Goal: Transaction & Acquisition: Purchase product/service

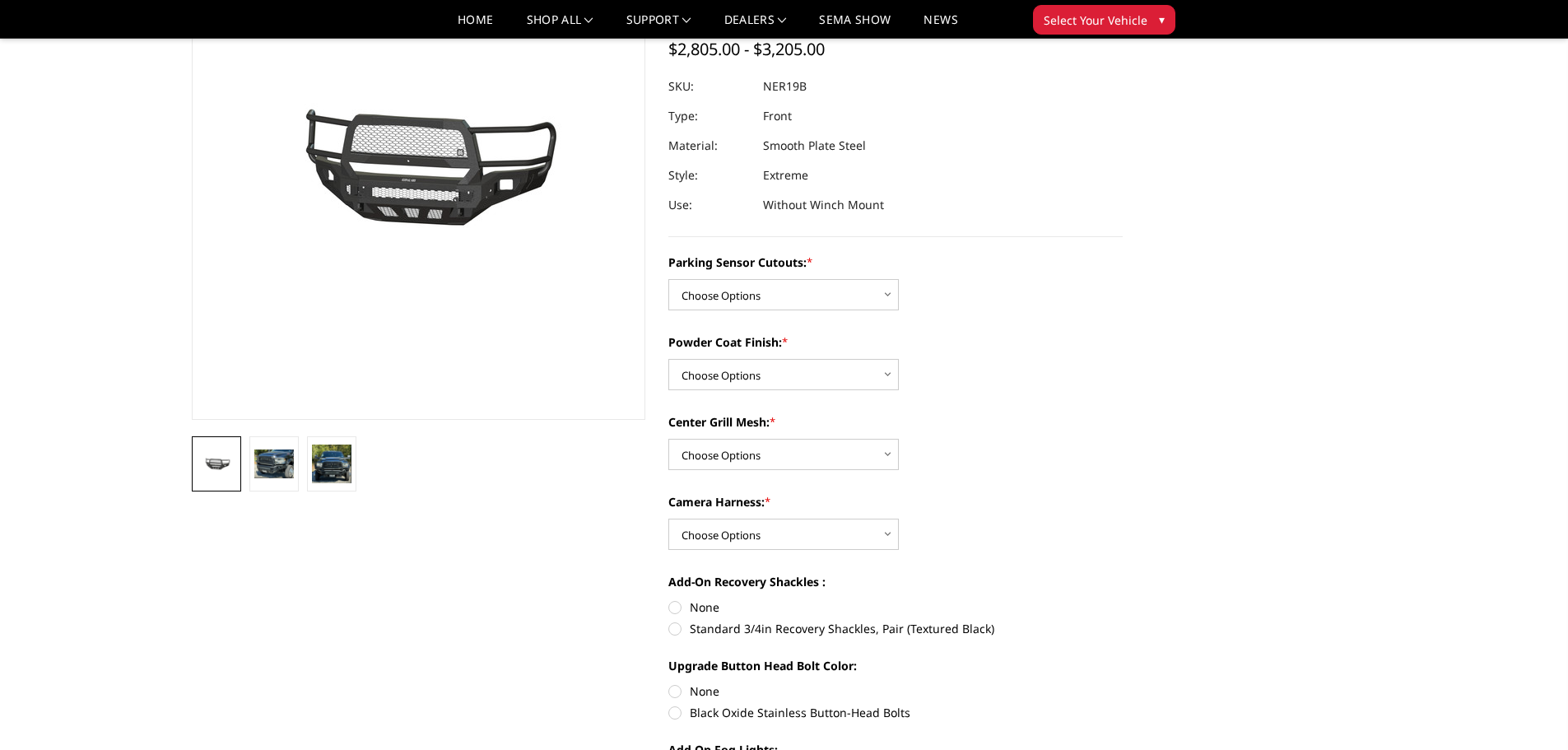
scroll to position [164, 0]
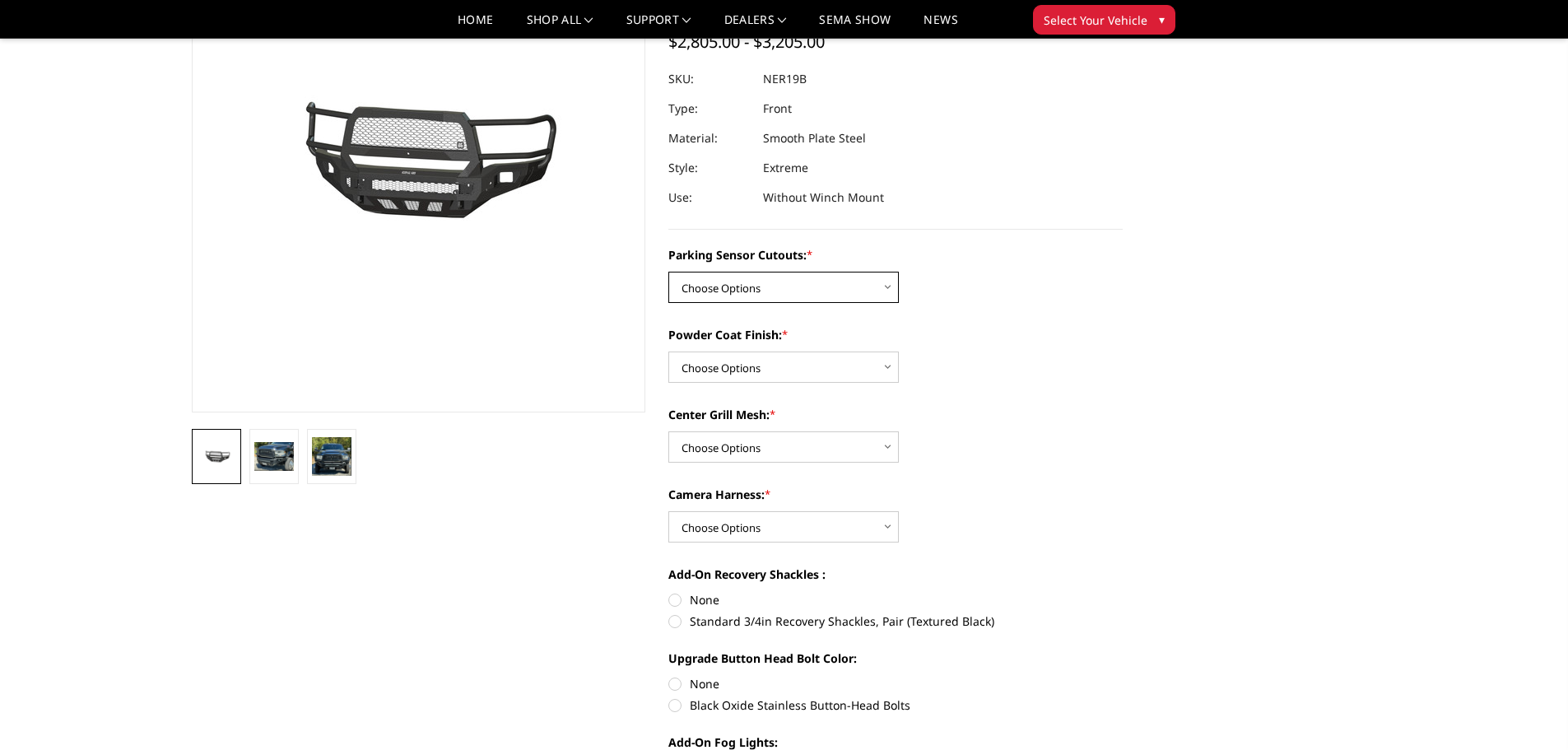
click at [874, 284] on select "Choose Options No - Without Parking Sensor Cutouts Yes - With Parking Sensor Cu…" at bounding box center [783, 287] width 231 height 31
click at [1074, 346] on div "Powder Coat Finish: * Choose Options Bare Metal Texture Black Powder Coat" at bounding box center [895, 354] width 455 height 57
click at [859, 295] on select "Choose Options No - Without Parking Sensor Cutouts Yes - With Parking Sensor Cu…" at bounding box center [783, 287] width 231 height 31
select select "2701"
click at [668, 271] on select "Choose Options No - Without Parking Sensor Cutouts Yes - With Parking Sensor Cu…" at bounding box center [783, 287] width 231 height 31
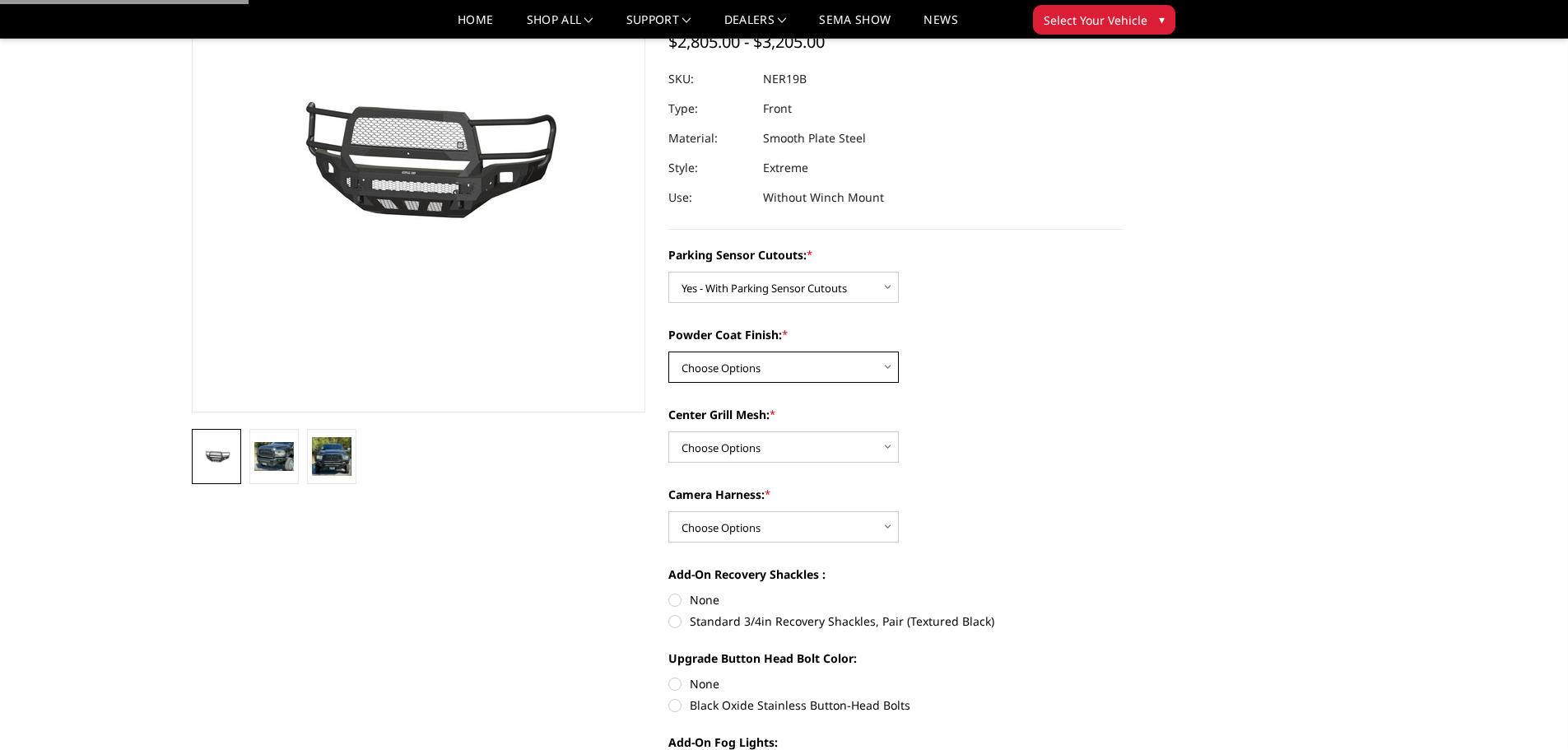
click at [828, 361] on select "Choose Options Bare Metal Texture Black Powder Coat" at bounding box center [783, 367] width 231 height 31
select select "2702"
click at [668, 351] on select "Choose Options Bare Metal Texture Black Powder Coat" at bounding box center [783, 367] width 231 height 31
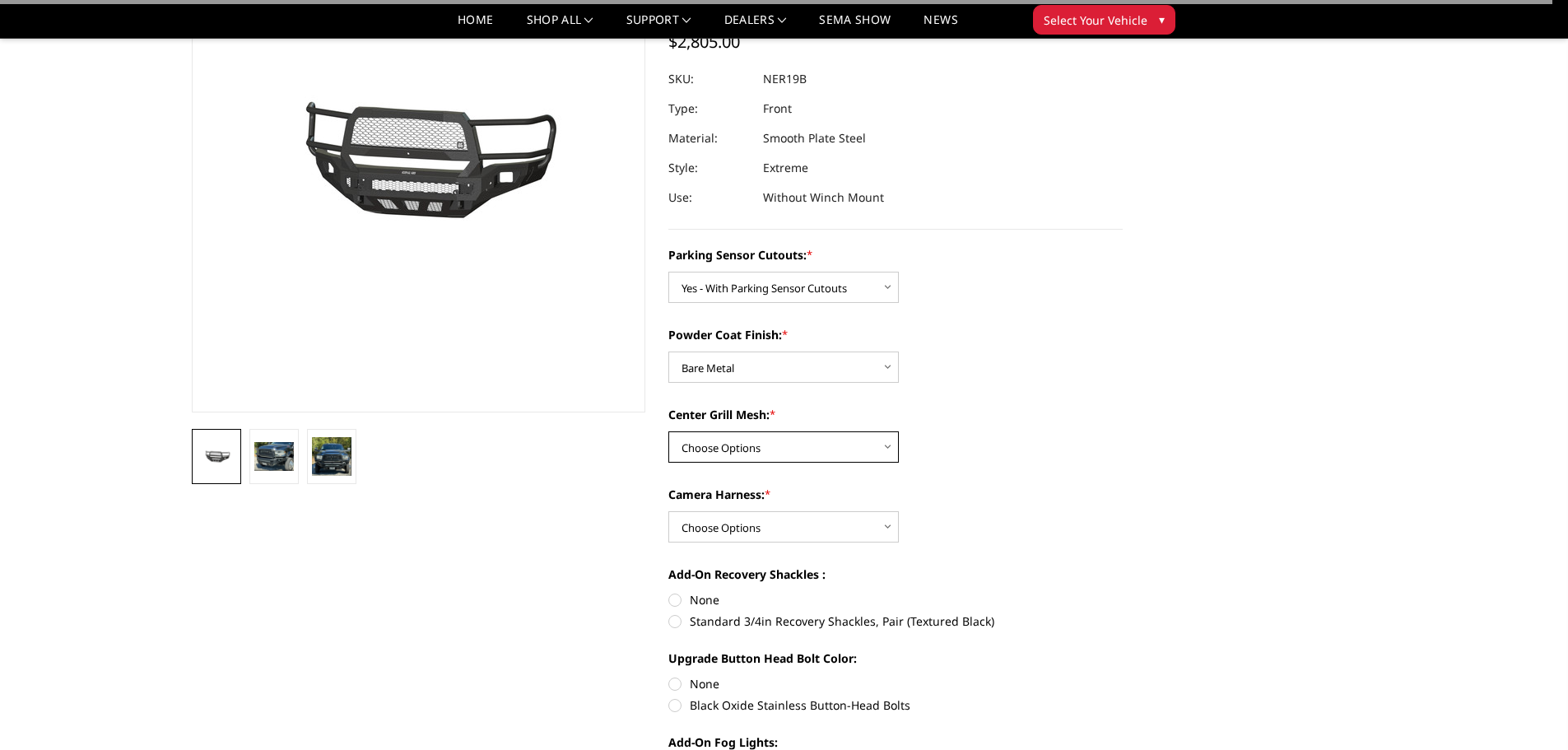
click at [809, 446] on select "Choose Options With Center Grill Mesh Without Center Grill Mesh" at bounding box center [783, 447] width 231 height 31
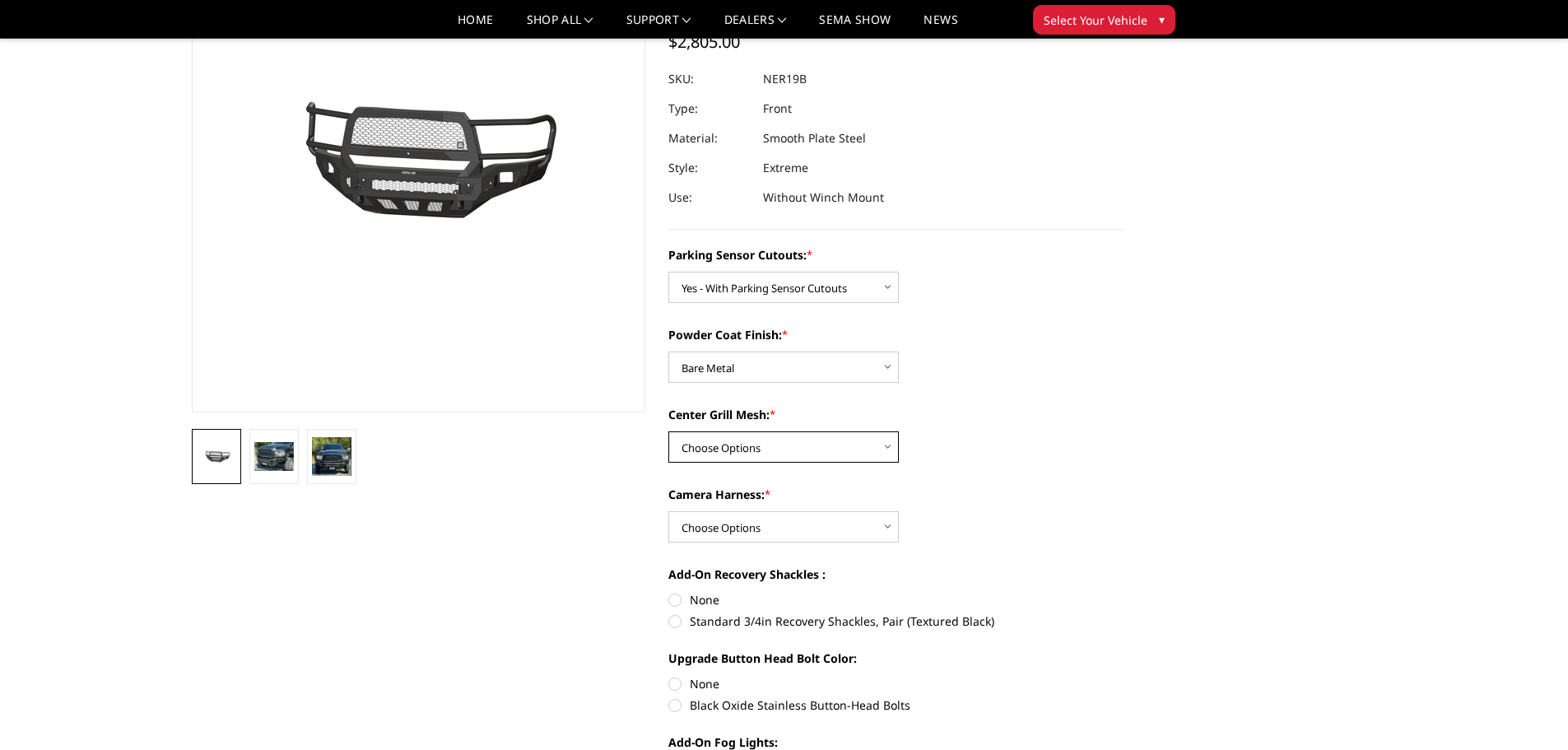
select select "2704"
click at [668, 432] on select "Choose Options With Center Grill Mesh Without Center Grill Mesh" at bounding box center [783, 447] width 231 height 31
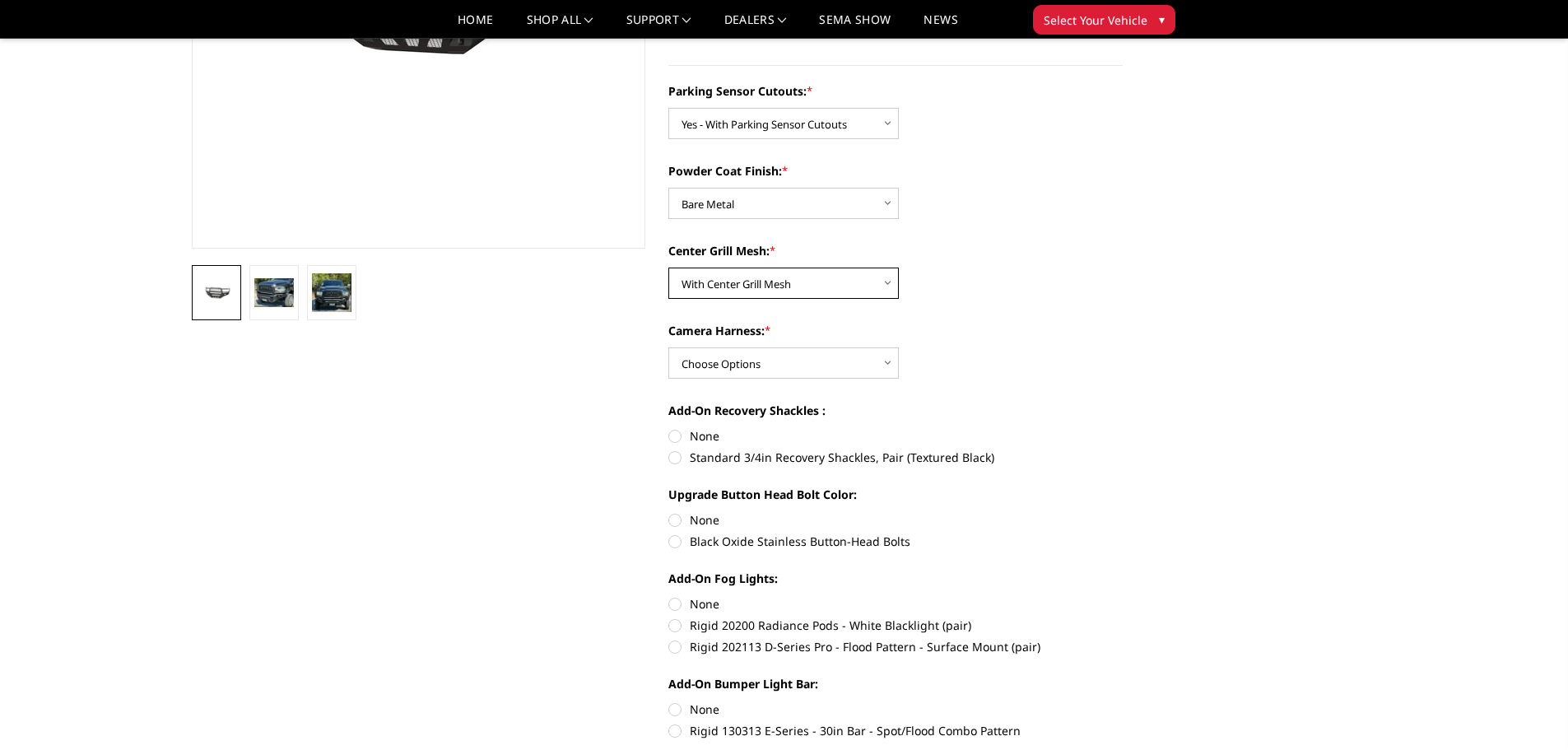
scroll to position [329, 0]
click at [264, 281] on img at bounding box center [274, 292] width 40 height 29
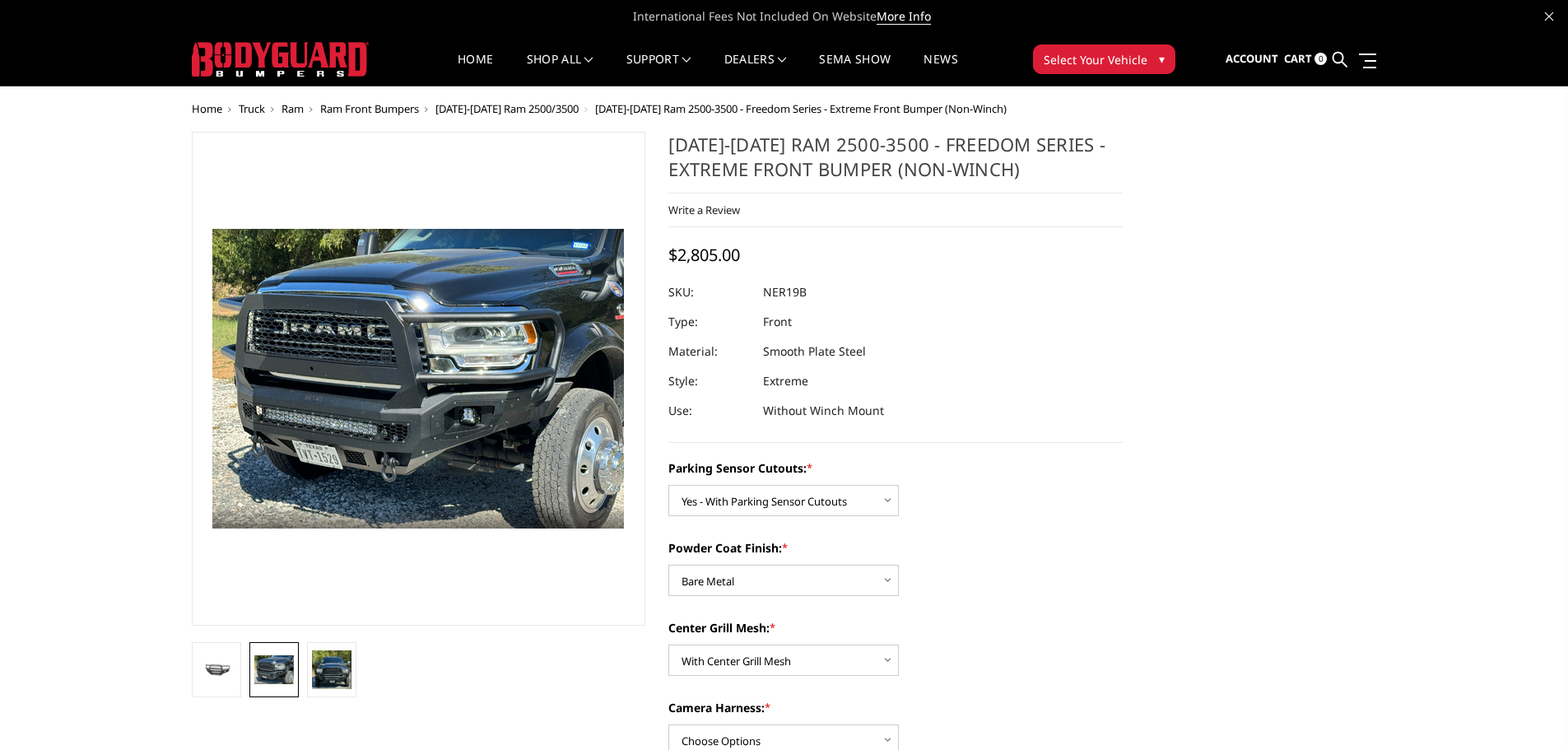
scroll to position [247, 0]
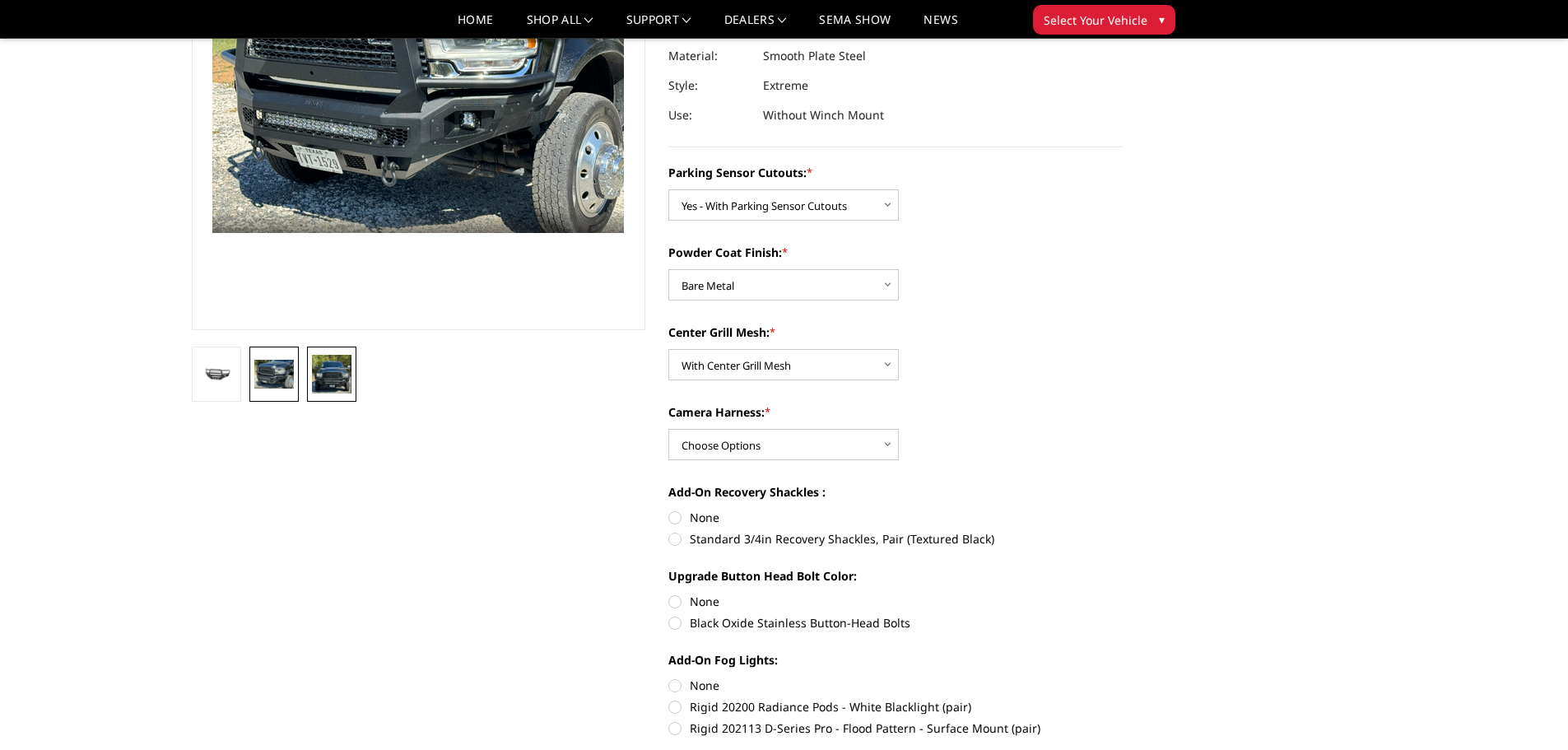
click at [314, 389] on img at bounding box center [331, 375] width 40 height 39
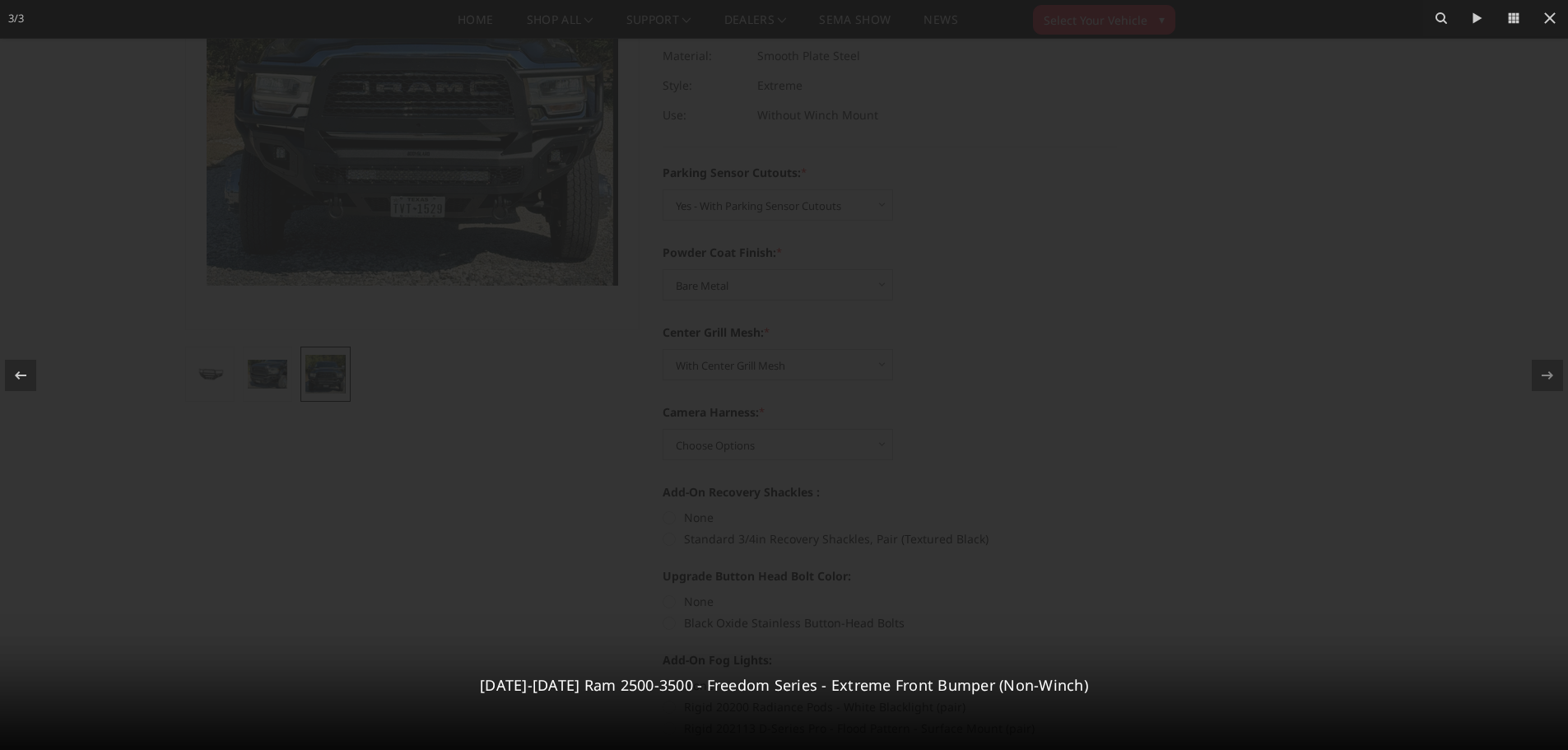
scroll to position [195, 0]
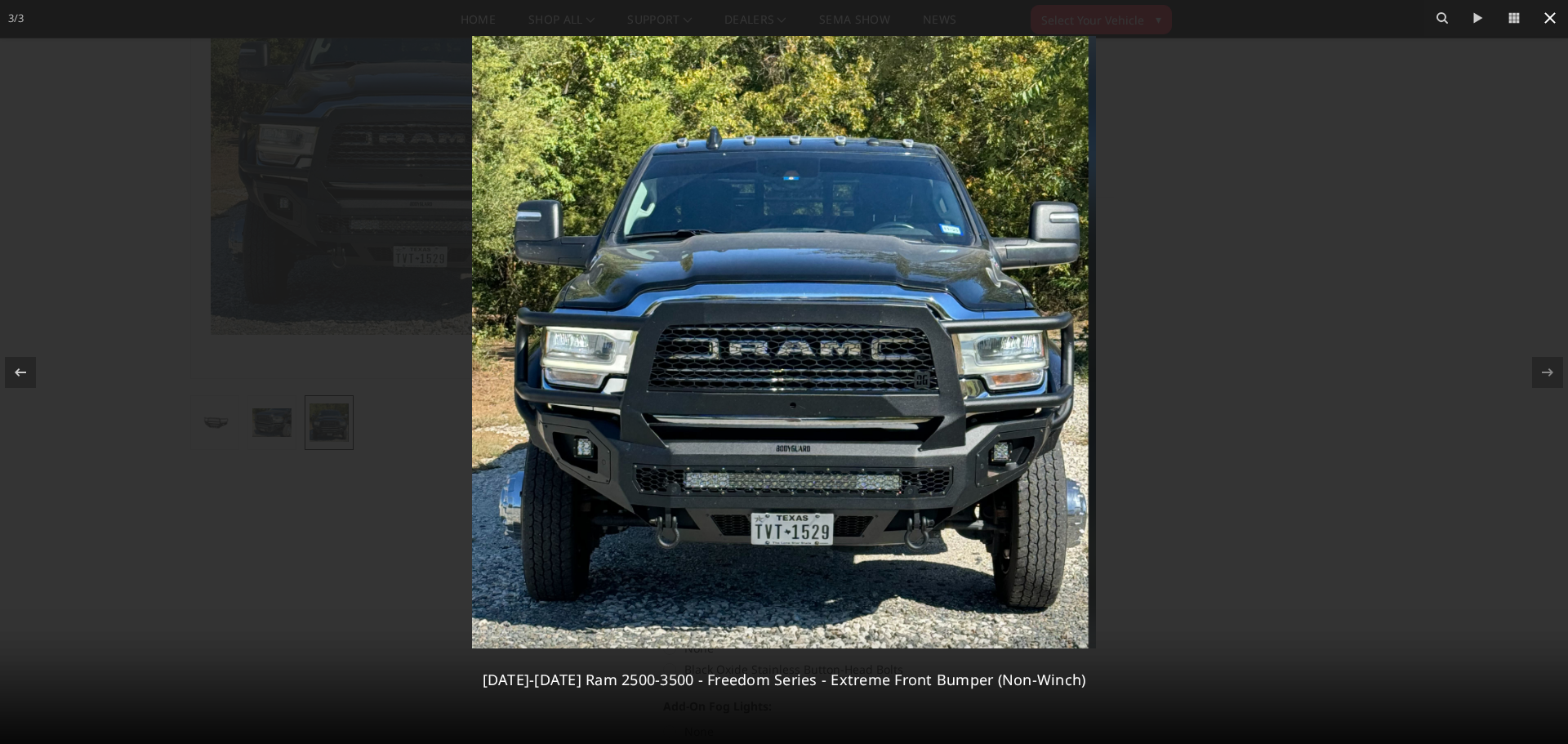
click at [1549, 22] on icon at bounding box center [1550, 17] width 19 height 19
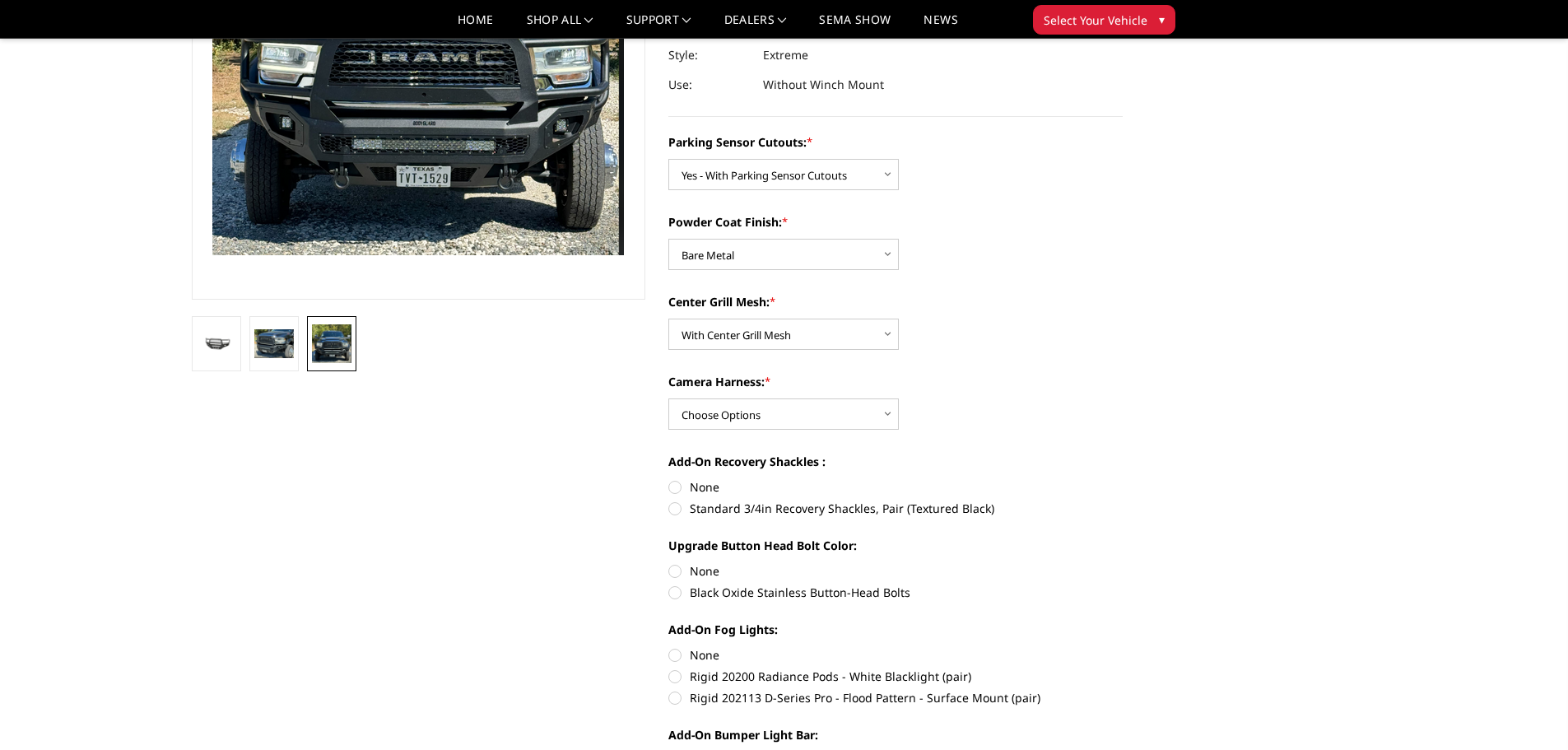
scroll to position [524, 0]
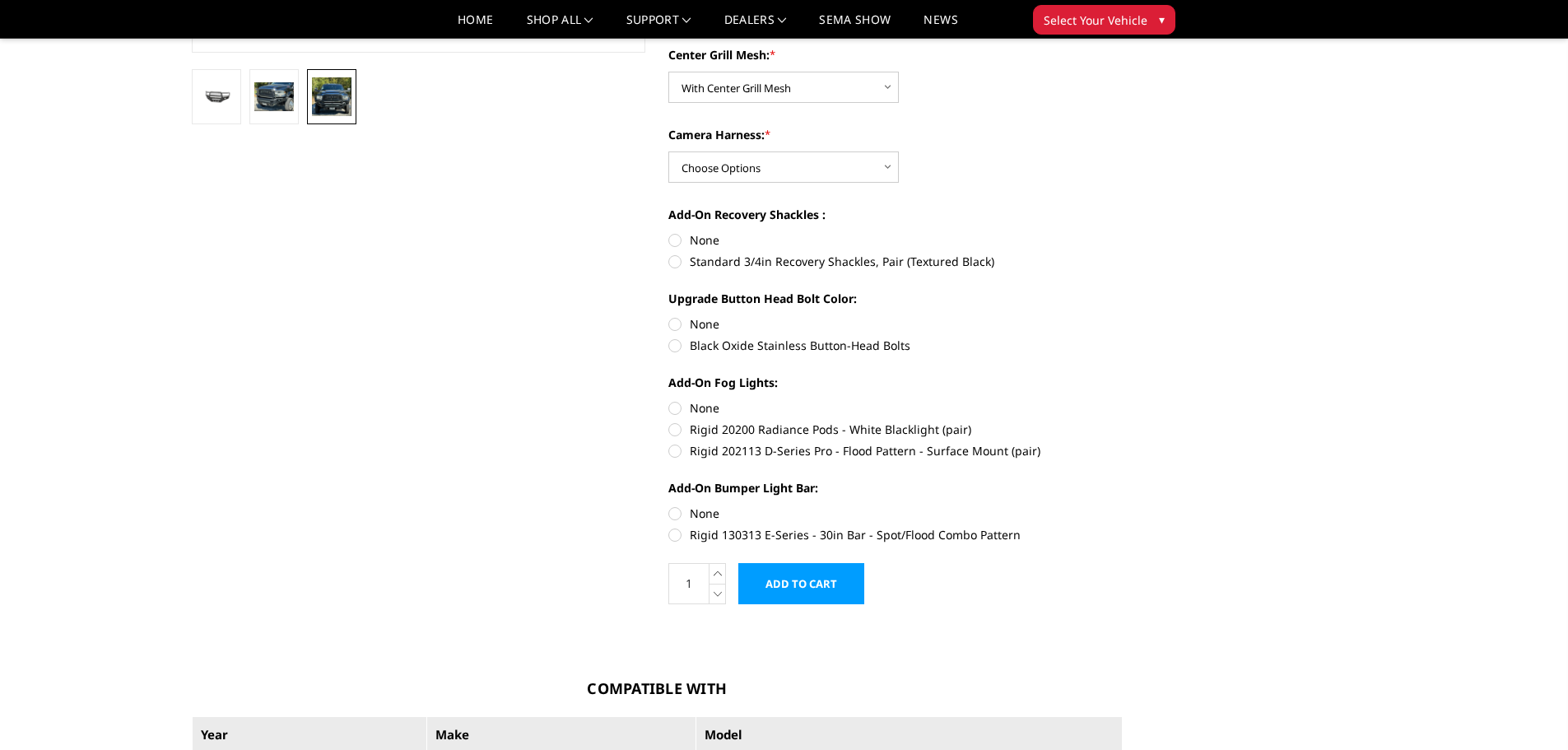
click at [676, 430] on label "Rigid 20200 Radiance Pods - White Blacklight (pair)" at bounding box center [895, 429] width 455 height 18
click at [1123, 400] on input "Rigid 20200 Radiance Pods - White Blacklight (pair)" at bounding box center [1123, 399] width 1 height 1
radio input "true"
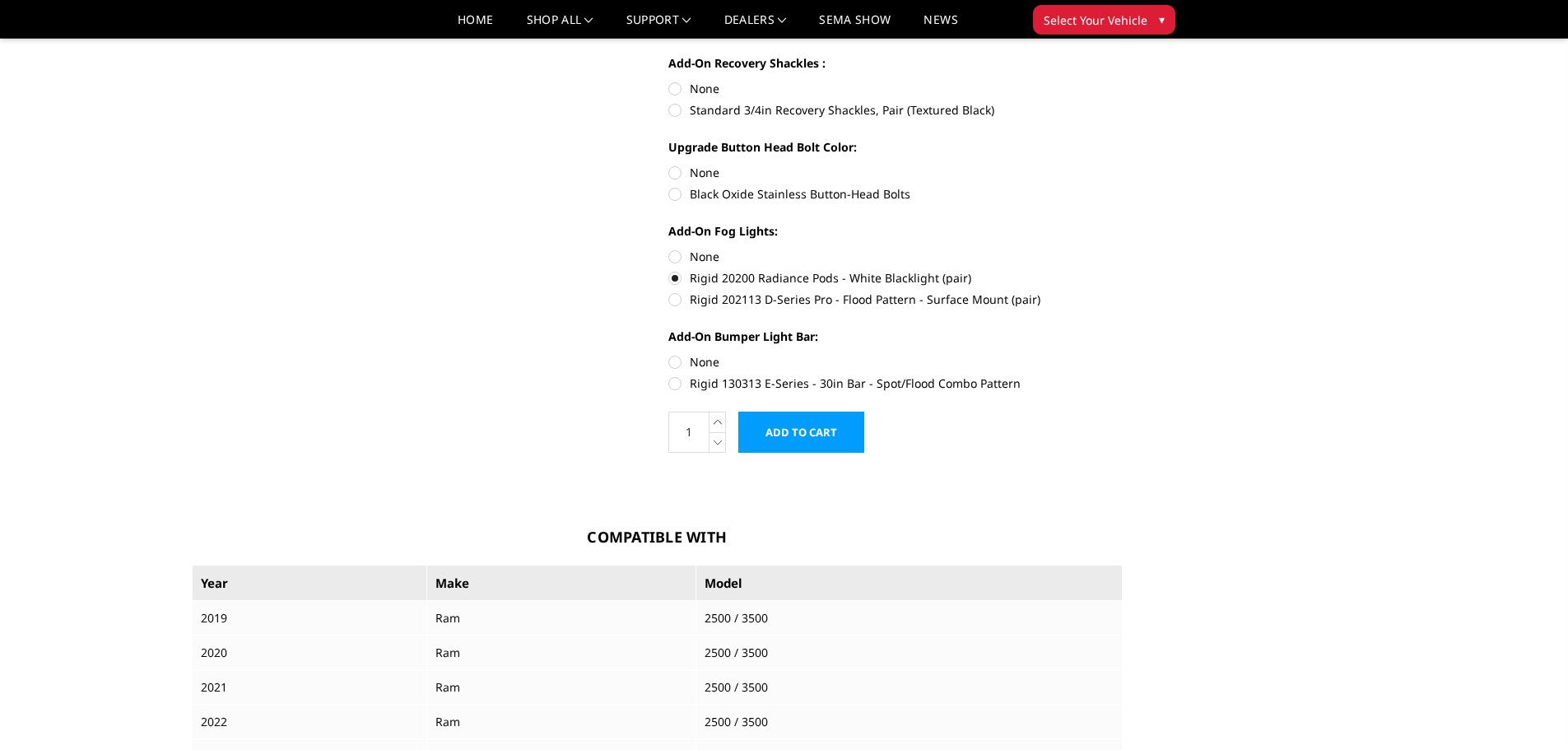
scroll to position [689, 0]
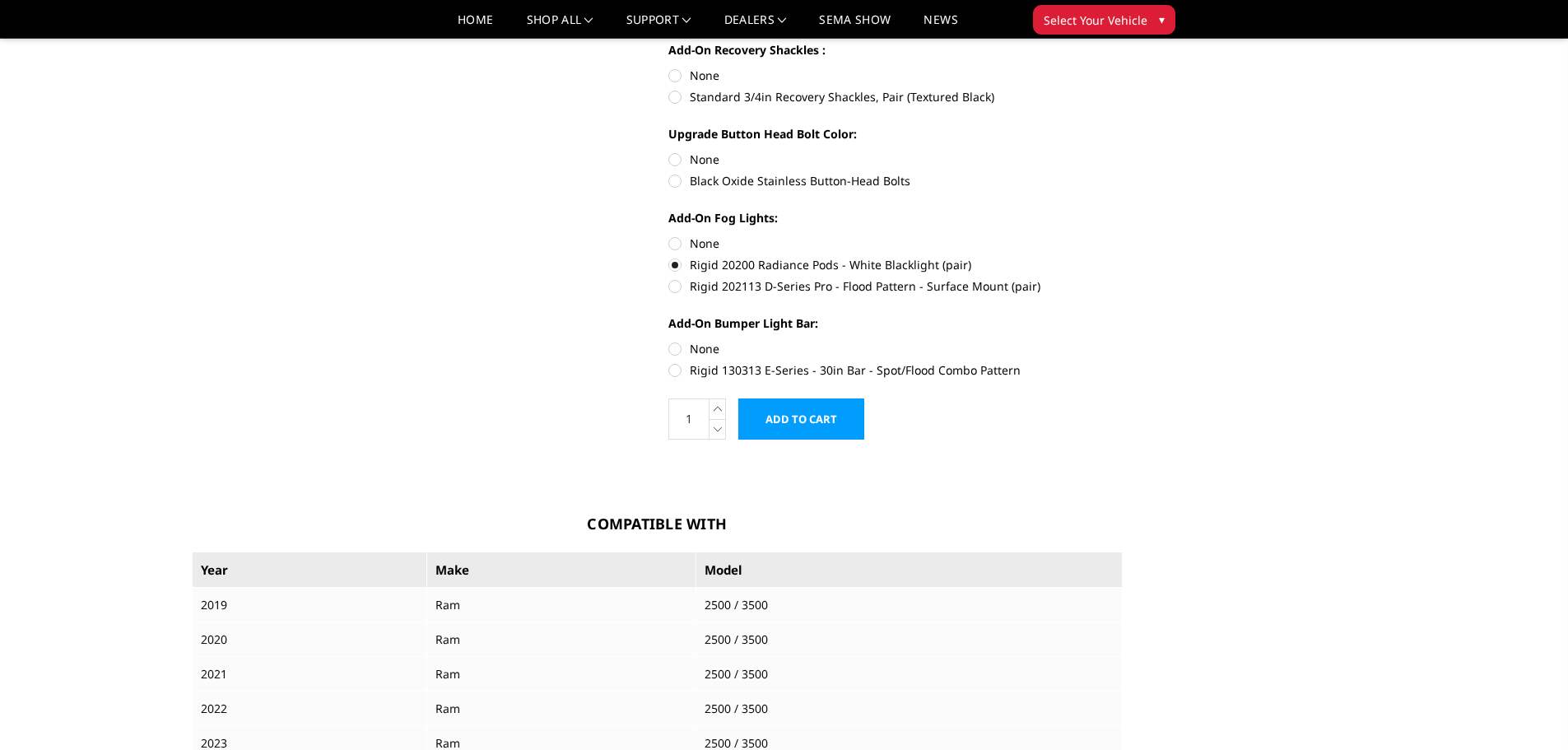
click at [676, 367] on label "Rigid 130313 E-Series - 30in Bar - Spot/Flood Combo Pattern" at bounding box center [895, 370] width 455 height 18
click at [1123, 340] on input "Rigid 130313 E-Series - 30in Bar - Spot/Flood Combo Pattern" at bounding box center [1123, 339] width 1 height 1
radio input "true"
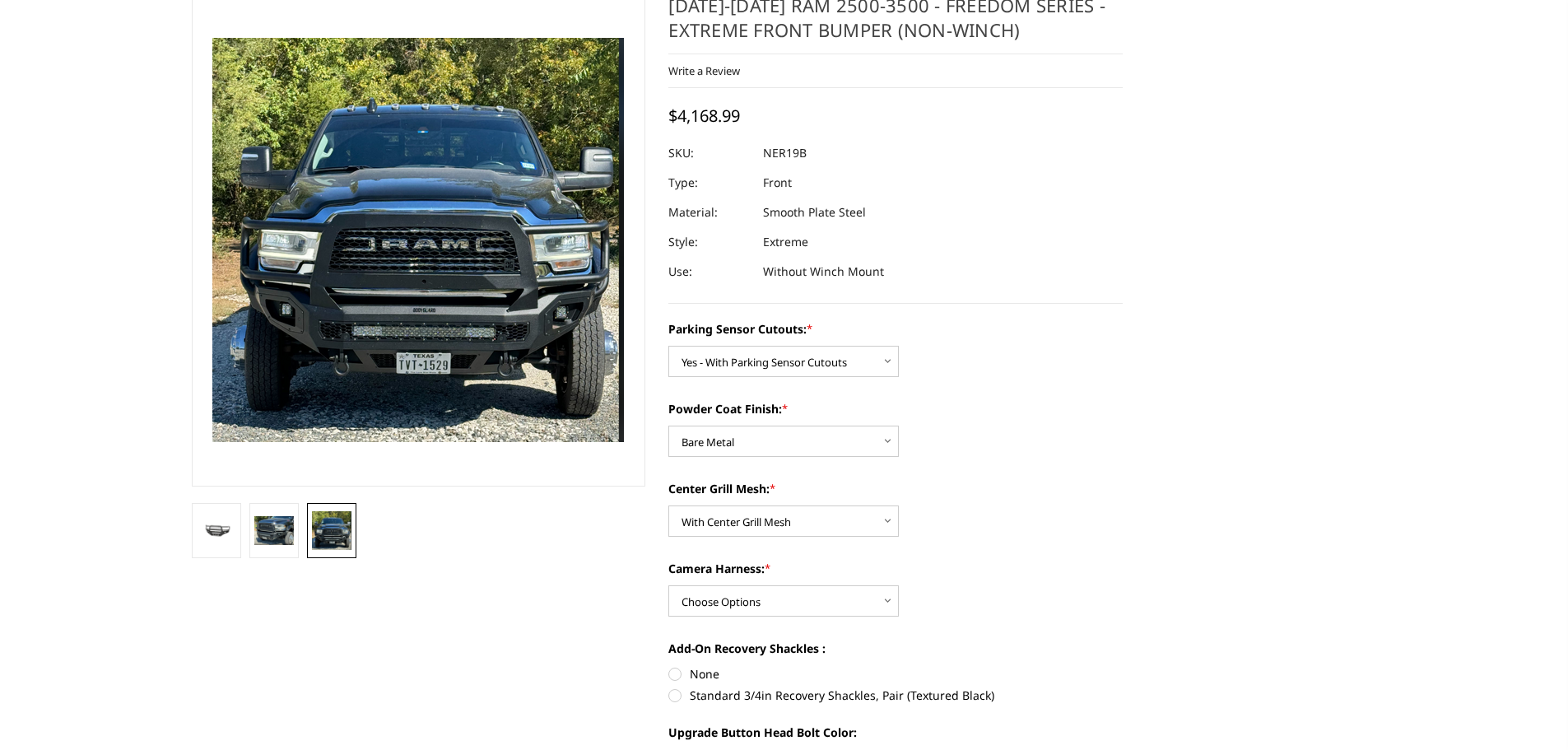
scroll to position [0, 0]
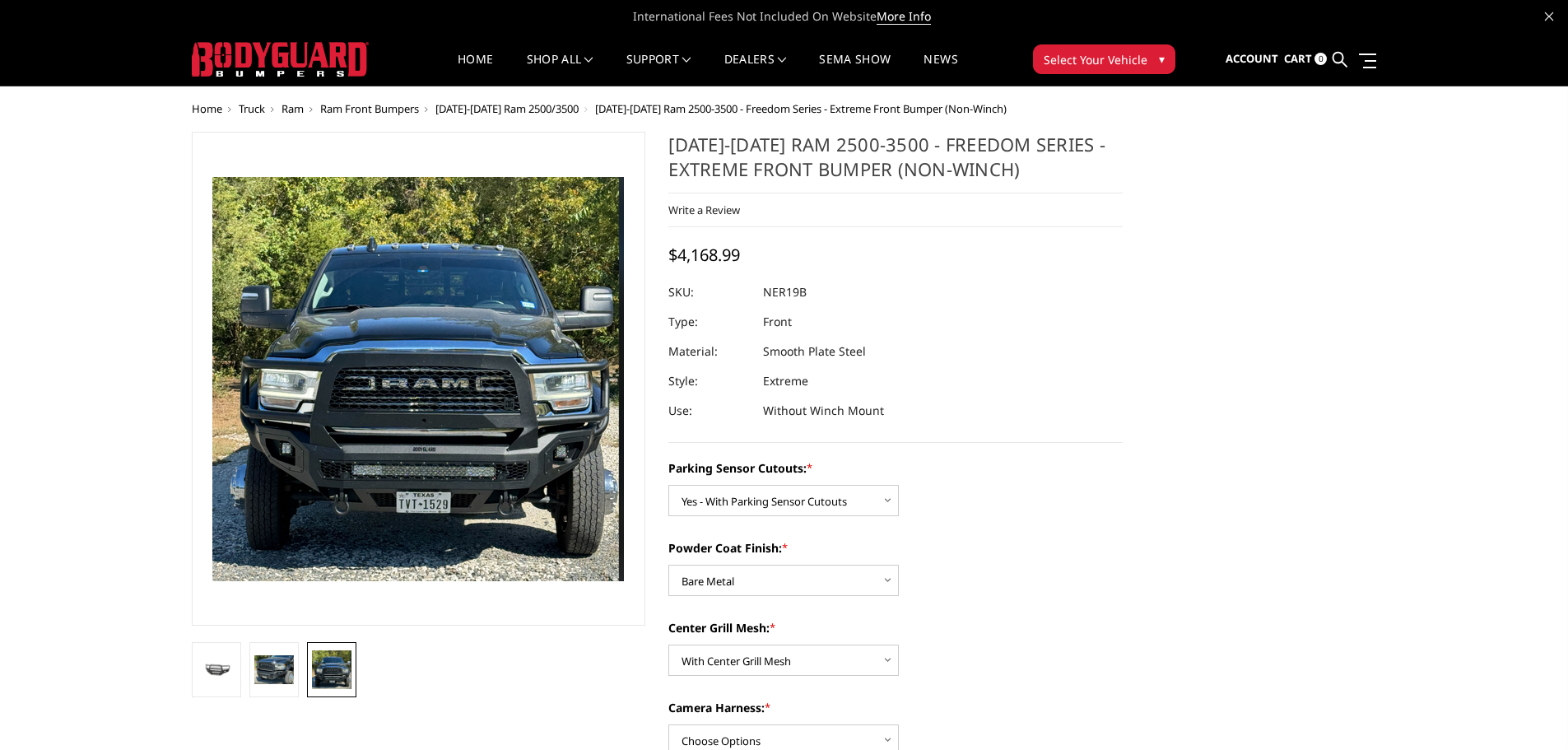
drag, startPoint x: 766, startPoint y: 294, endPoint x: 782, endPoint y: 293, distance: 16.0
click at [782, 293] on dd "NER19B" at bounding box center [784, 292] width 43 height 30
drag, startPoint x: 764, startPoint y: 293, endPoint x: 813, endPoint y: 293, distance: 49.0
click at [813, 293] on dl "SKU: NER19B UPC: Type: Front Material: Smooth Plate Steel Style: Extreme Use: W…" at bounding box center [895, 351] width 455 height 149
click at [1106, 326] on dl "SKU: NER19B UPC: Type: Front Material: Smooth Plate Steel Style: Extreme Use: W…" at bounding box center [895, 351] width 455 height 149
